Goal: Check status

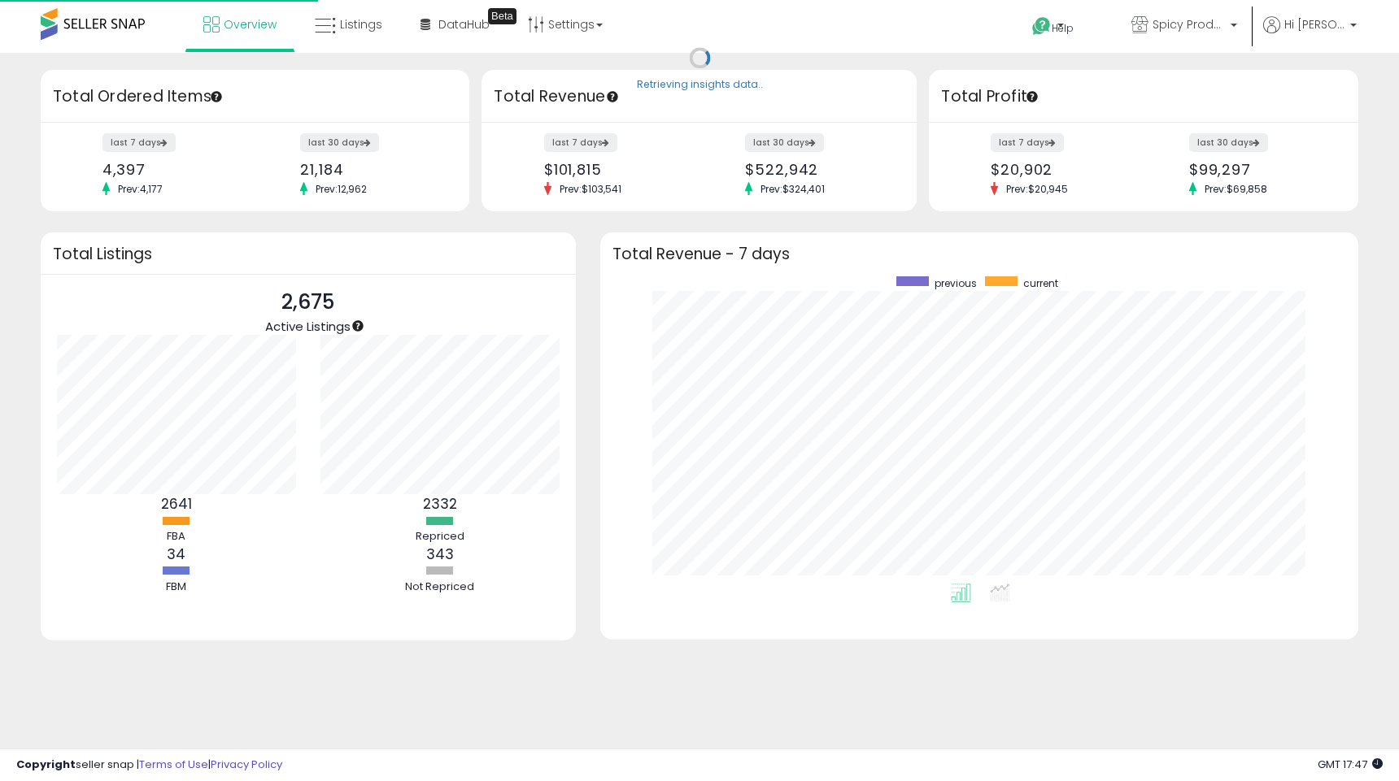
scroll to position [307, 725]
